Goal: Task Accomplishment & Management: Manage account settings

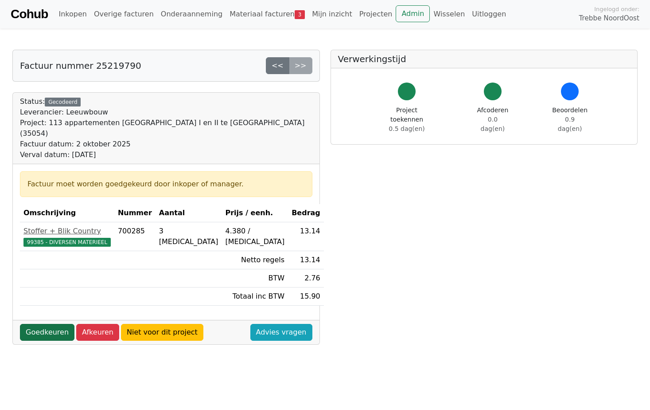
click at [57, 324] on link "Goedkeuren" at bounding box center [47, 332] width 55 height 17
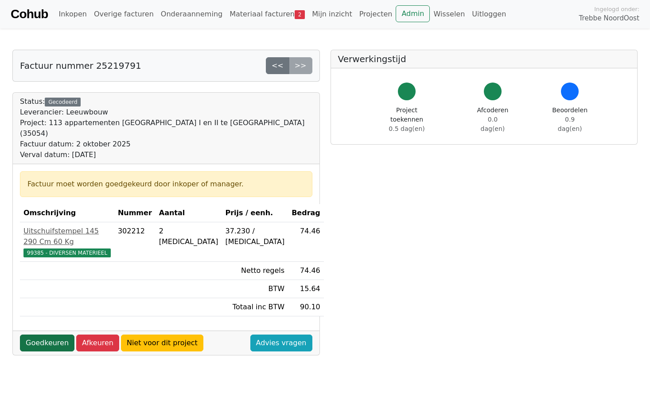
click at [58, 334] on link "Goedkeuren" at bounding box center [47, 342] width 55 height 17
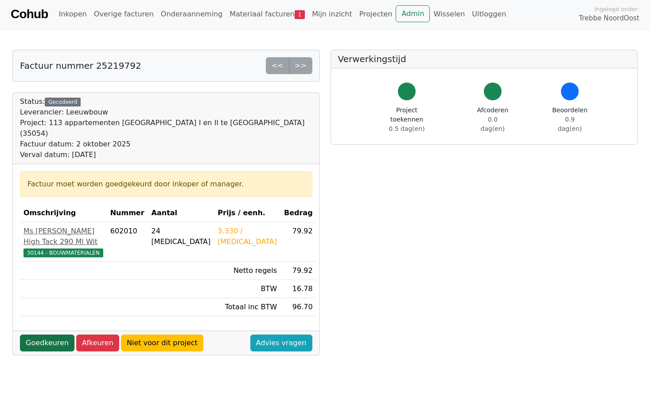
click at [54, 334] on link "Goedkeuren" at bounding box center [47, 342] width 55 height 17
